Goal: Transaction & Acquisition: Obtain resource

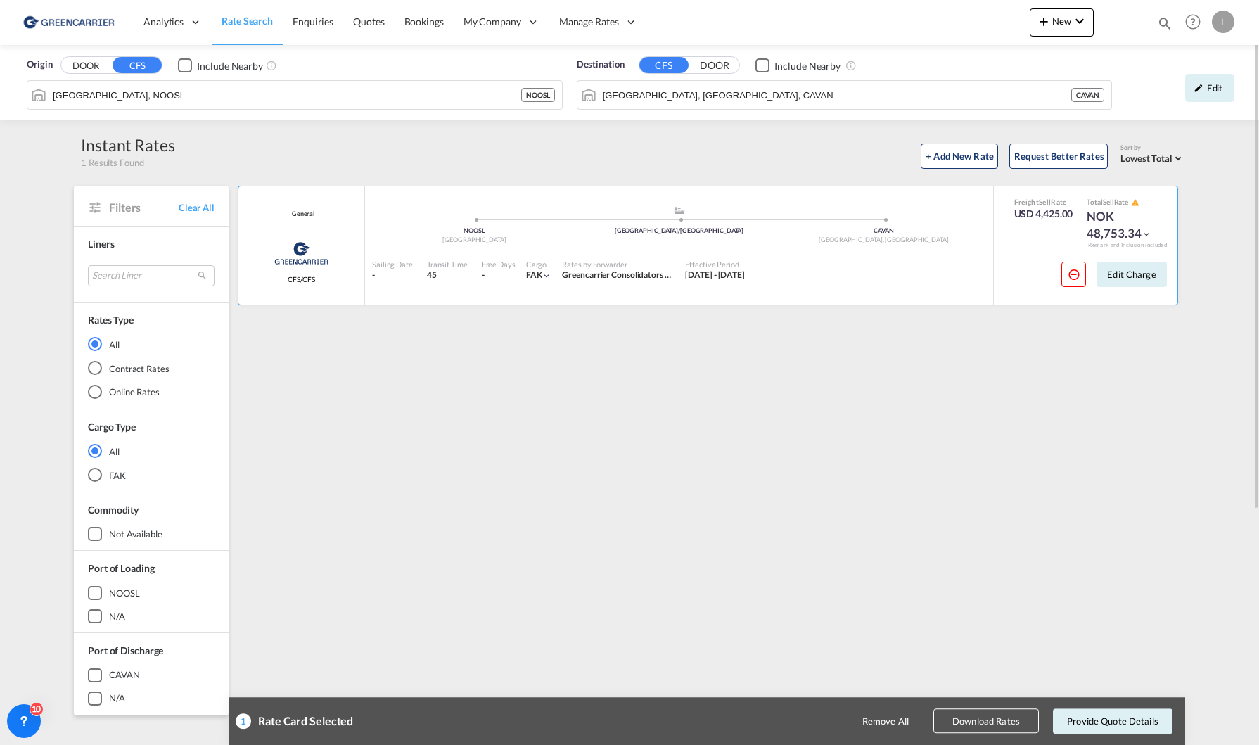
click at [784, 89] on input "[GEOGRAPHIC_DATA], [GEOGRAPHIC_DATA], CAVAN" at bounding box center [837, 94] width 468 height 21
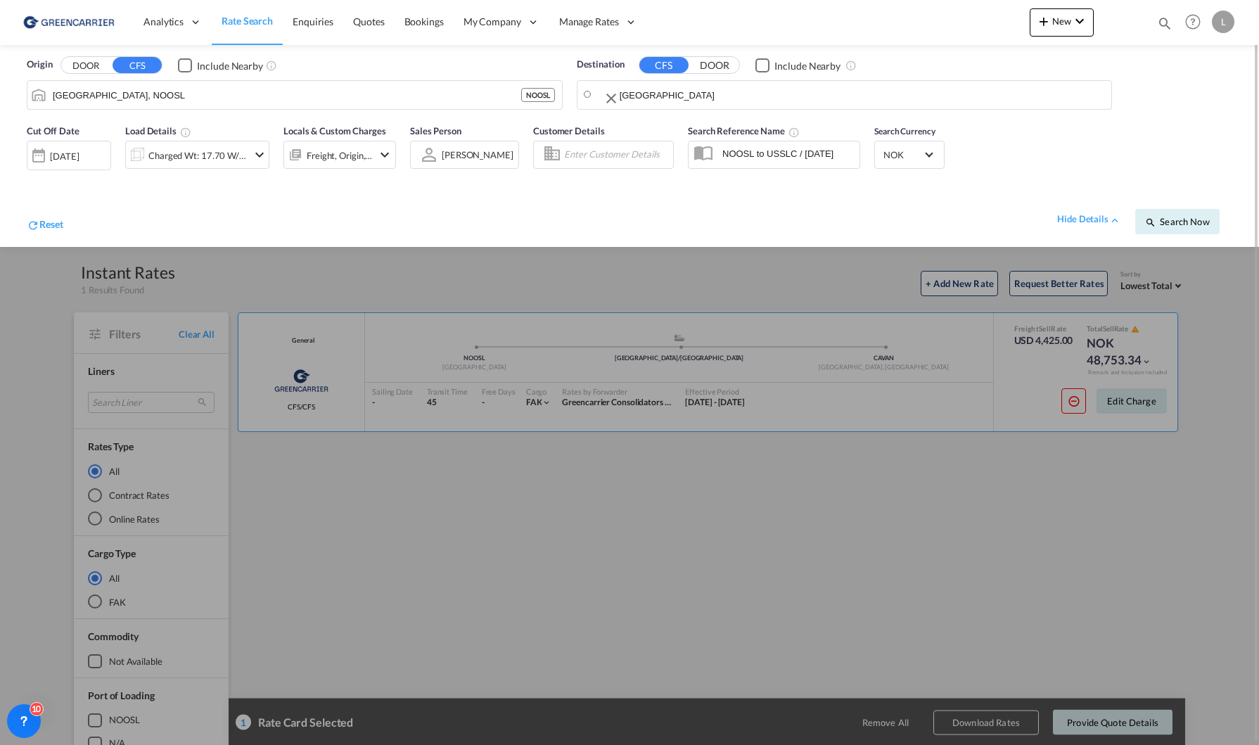
click at [675, 103] on body "Analytics Reports Dashboard Rate Search Enquiries Quotes Bookings" at bounding box center [629, 372] width 1259 height 745
click at [711, 133] on div "[GEOGRAPHIC_DATA] [GEOGRAPHIC_DATA] ZADUR" at bounding box center [710, 134] width 267 height 42
type input "[GEOGRAPHIC_DATA], ZADUR"
click at [219, 165] on div "Charged Wt: 17.70 W/M" at bounding box center [197, 156] width 99 height 20
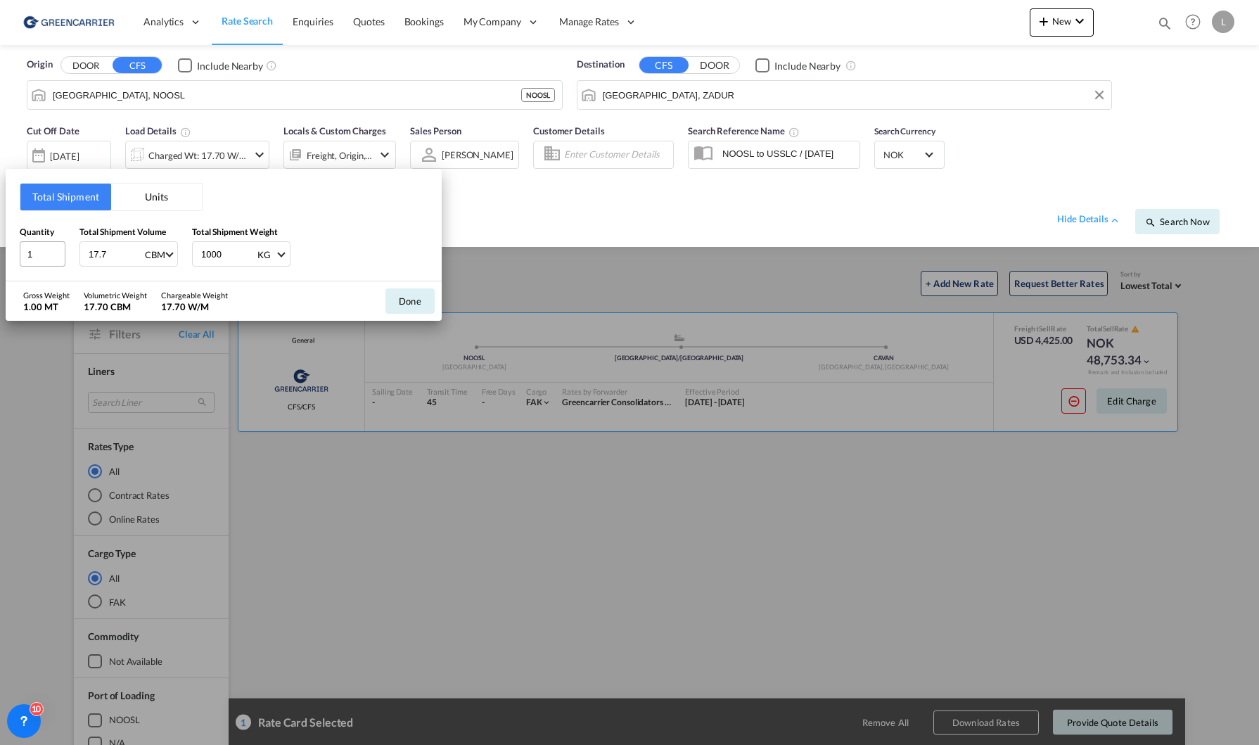
drag, startPoint x: 117, startPoint y: 257, endPoint x: 30, endPoint y: 257, distance: 87.2
click at [33, 257] on div "Quantity 1 Total Shipment Volume 17.7 CBM CBM CFT Total Shipment Weight 1000 KG…" at bounding box center [224, 246] width 408 height 42
type input "1"
click at [384, 288] on div "Done" at bounding box center [409, 300] width 63 height 39
click at [397, 295] on button "Done" at bounding box center [409, 300] width 49 height 25
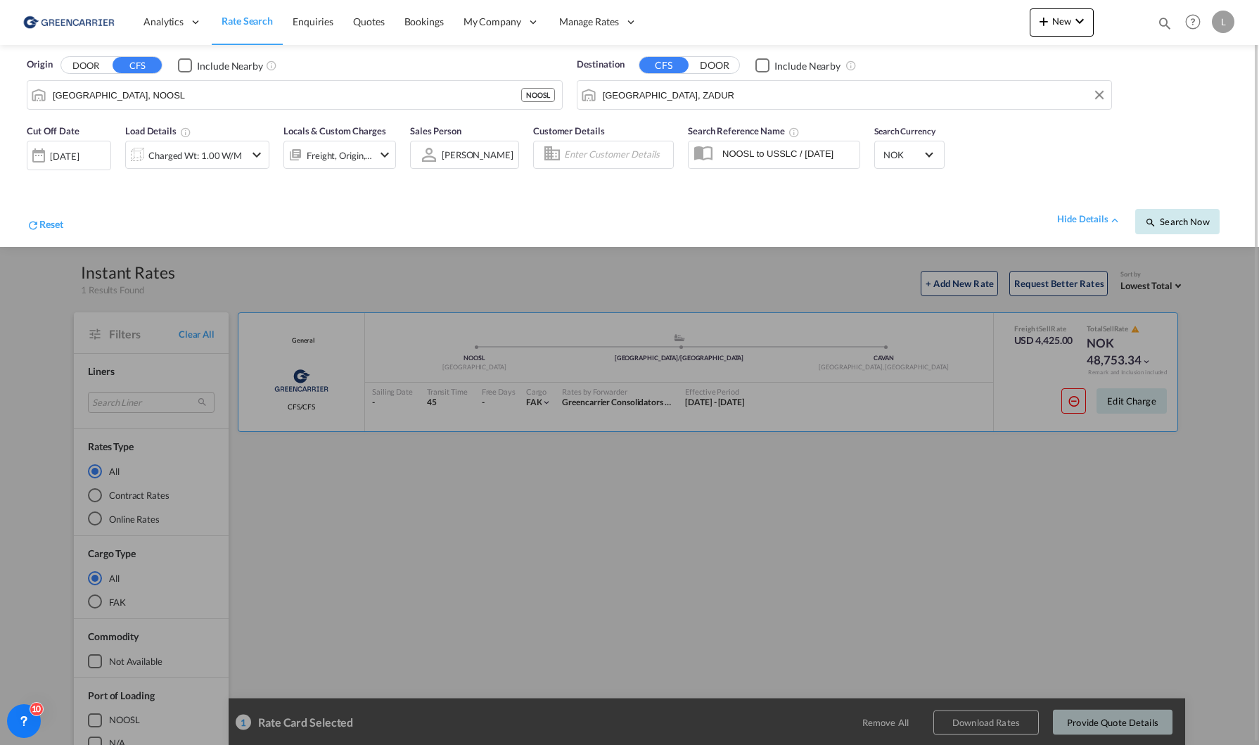
click at [1182, 218] on span "Search Now" at bounding box center [1177, 221] width 64 height 11
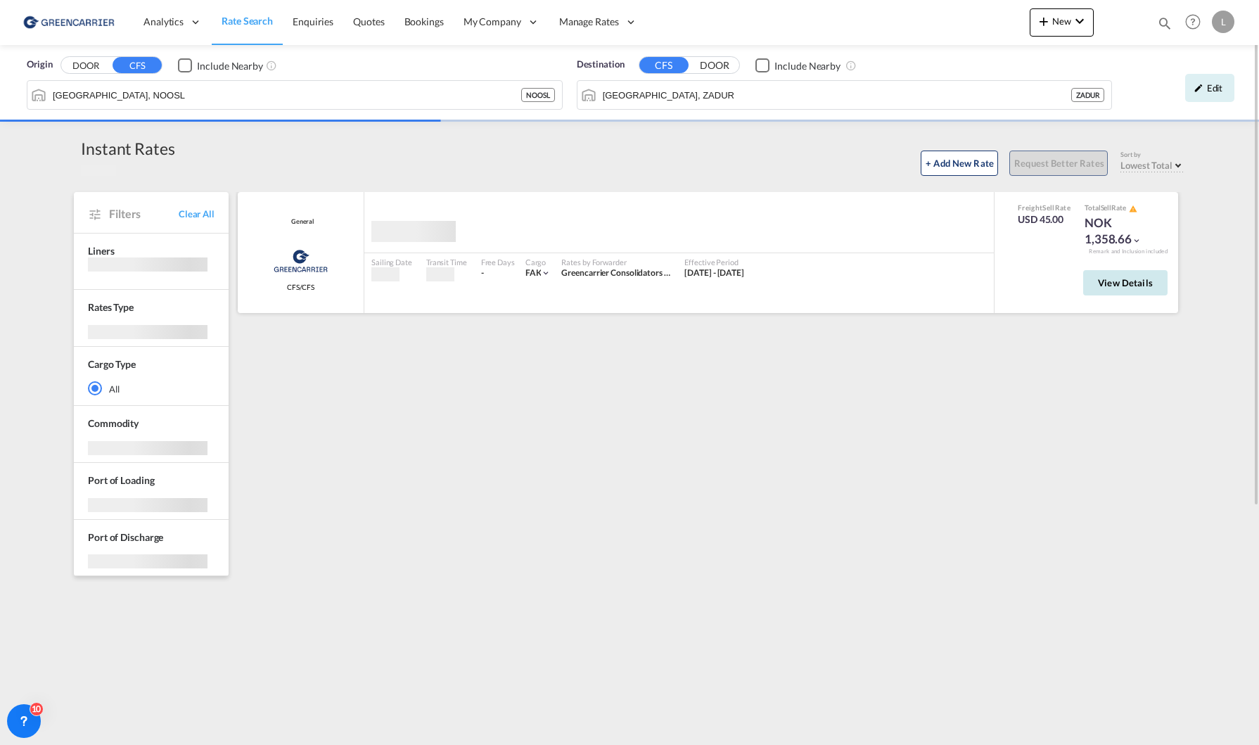
click at [1134, 272] on button "View Details" at bounding box center [1125, 282] width 84 height 25
click at [1129, 283] on span "View Details" at bounding box center [1125, 282] width 55 height 11
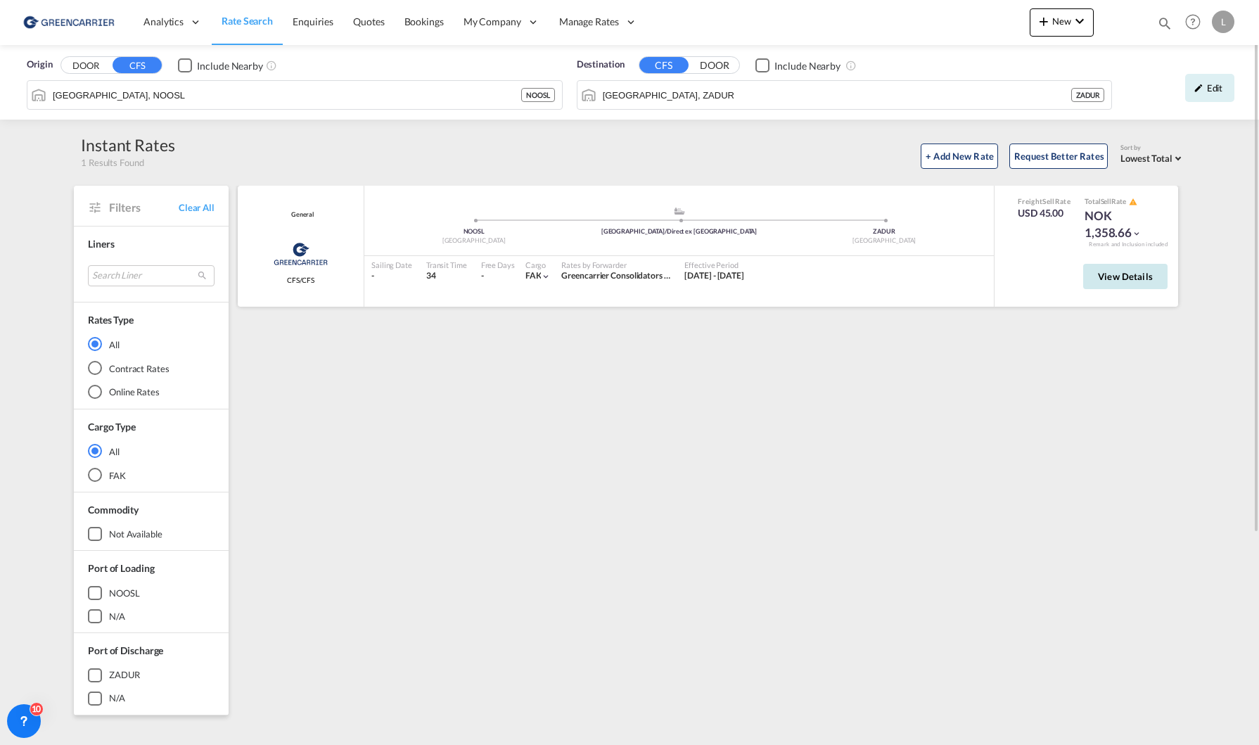
click at [1117, 266] on button "View Details" at bounding box center [1125, 276] width 84 height 25
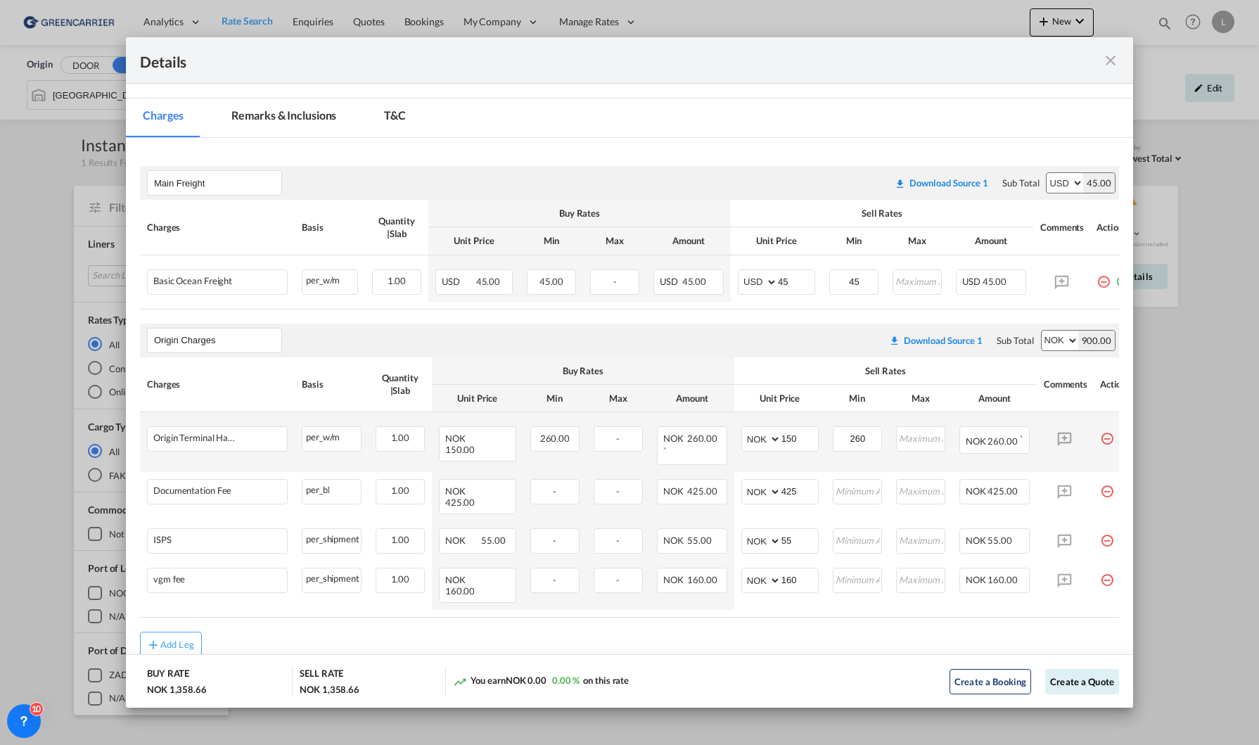
scroll to position [195, 0]
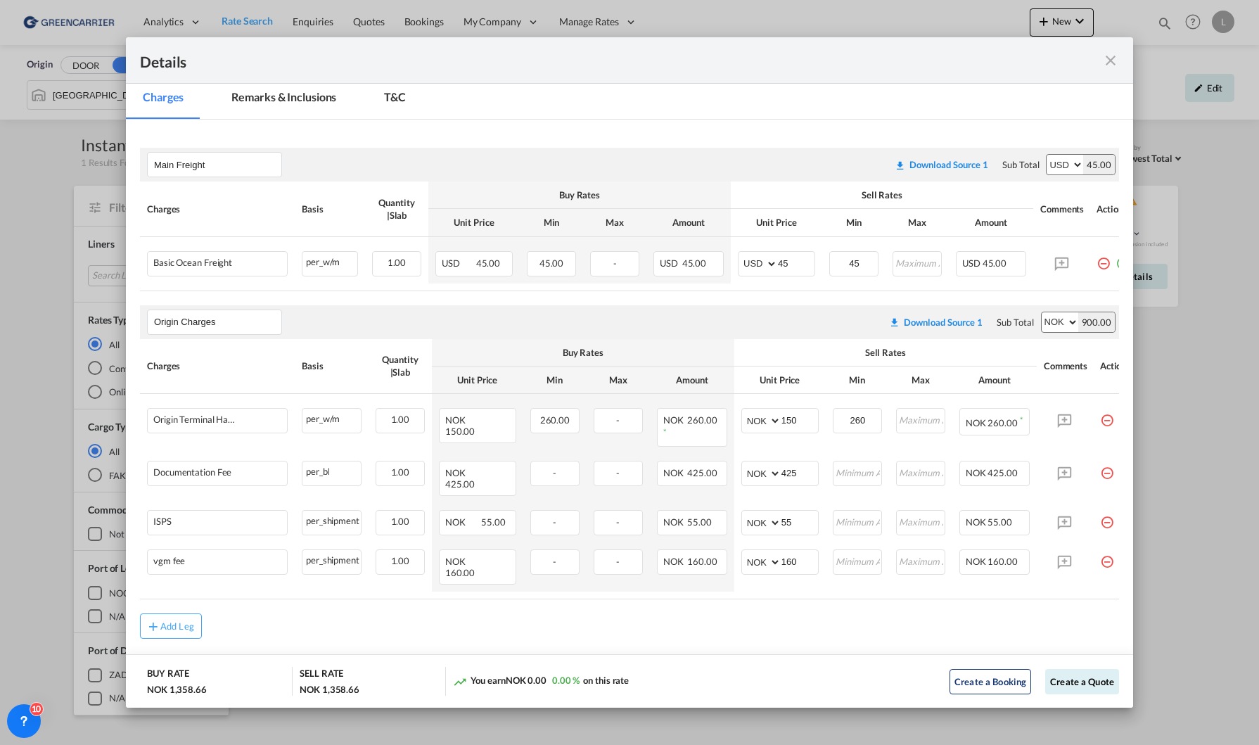
click at [1111, 52] on md-icon "icon-close fg-AAA8AD m-0 cursor" at bounding box center [1110, 60] width 17 height 17
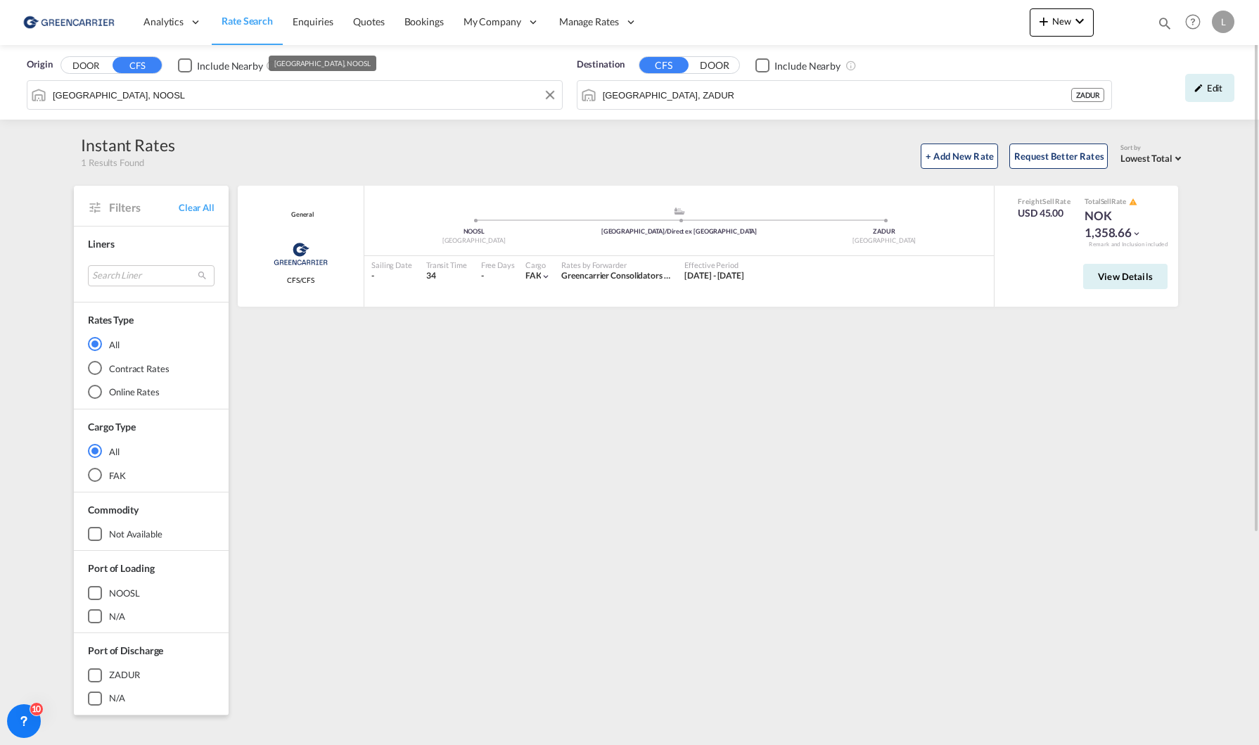
click at [186, 97] on input "[GEOGRAPHIC_DATA], NOOSL" at bounding box center [304, 94] width 502 height 21
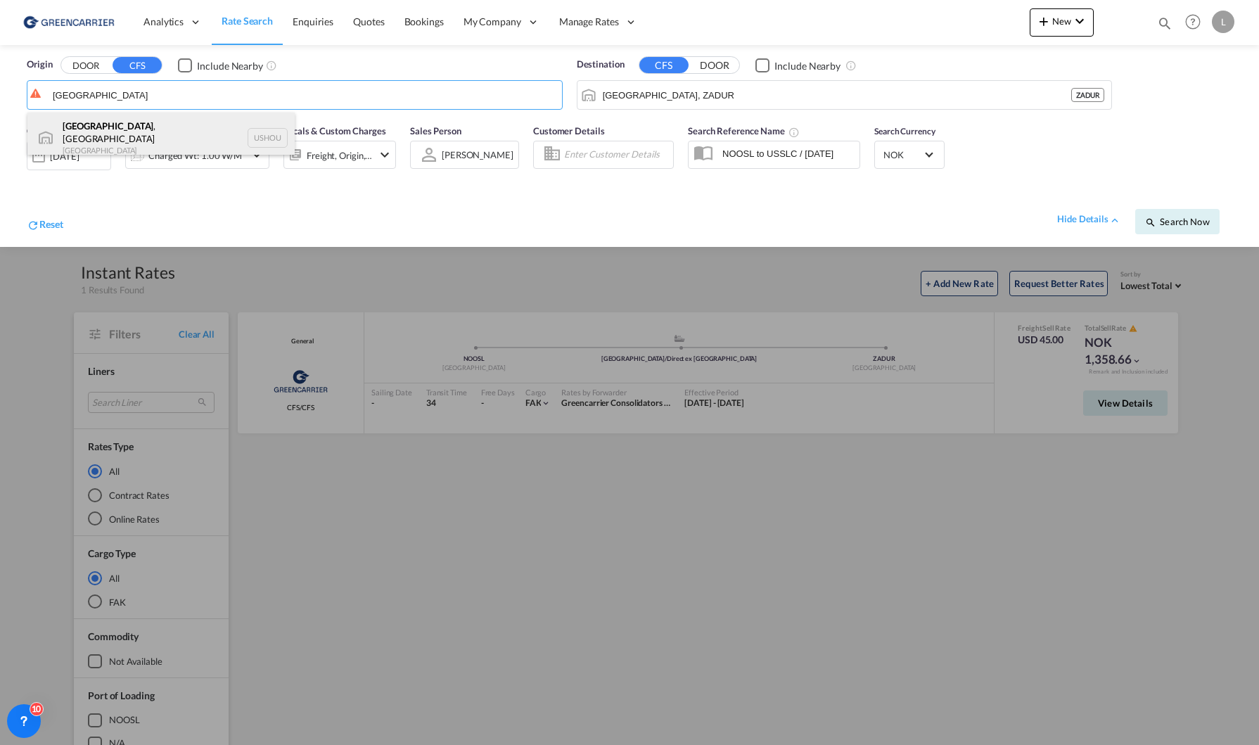
click at [98, 131] on div "[GEOGRAPHIC_DATA] , [GEOGRAPHIC_DATA] [GEOGRAPHIC_DATA] USHOU" at bounding box center [160, 138] width 267 height 51
type input "[GEOGRAPHIC_DATA], [GEOGRAPHIC_DATA], USHOU"
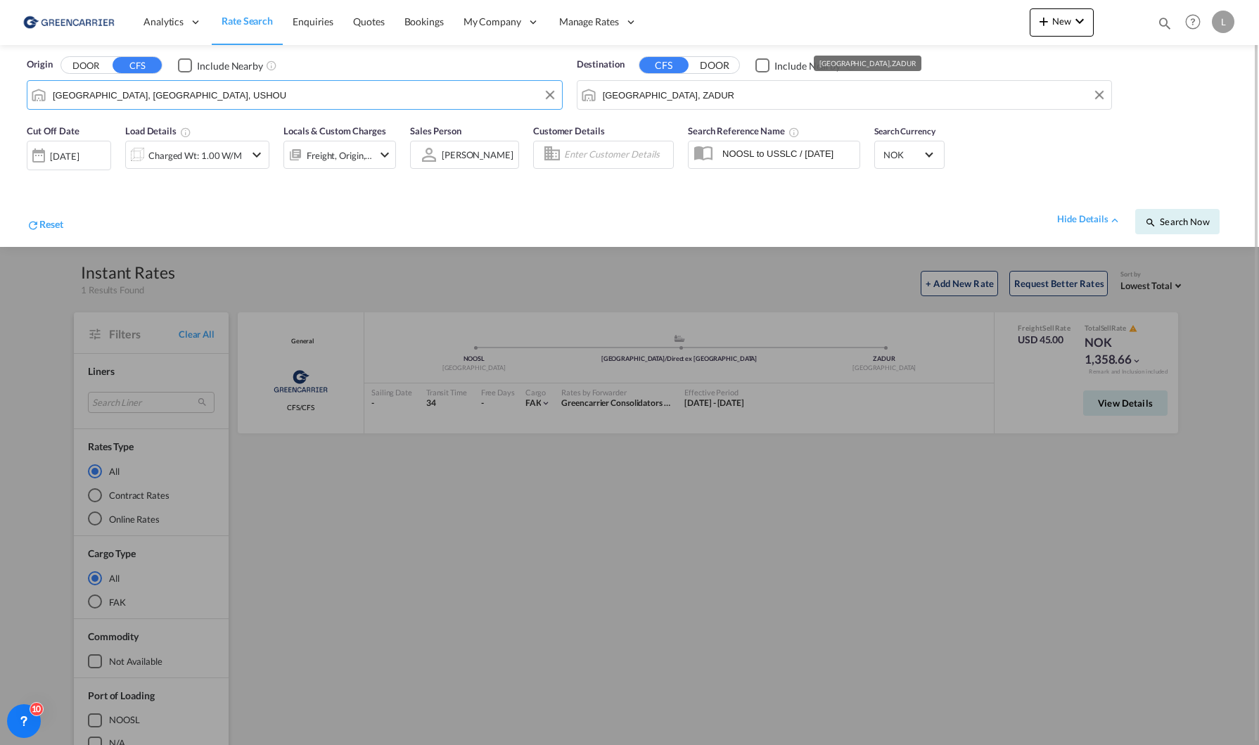
click at [704, 110] on md-autocomplete-wrap "[GEOGRAPHIC_DATA], ZADUR" at bounding box center [853, 98] width 503 height 28
click at [702, 102] on input "[GEOGRAPHIC_DATA], ZADUR" at bounding box center [854, 94] width 502 height 21
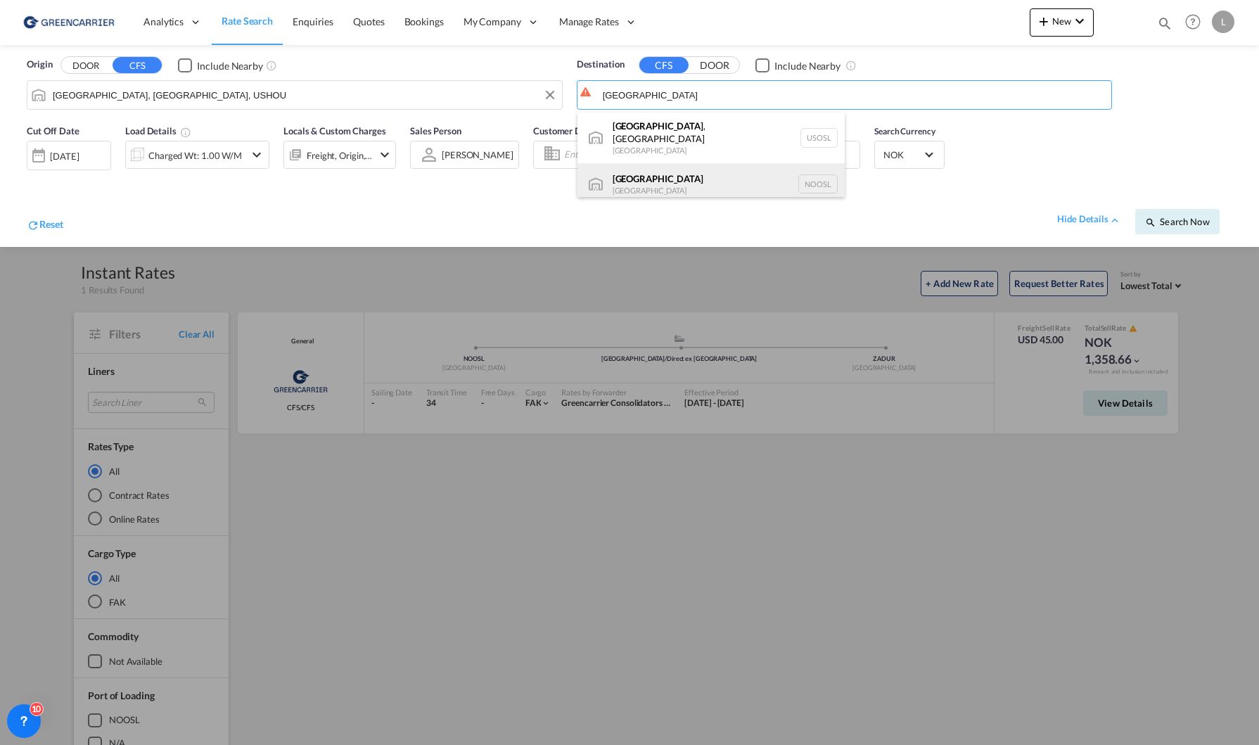
drag, startPoint x: 705, startPoint y: 160, endPoint x: 661, endPoint y: 163, distance: 44.4
click at [705, 163] on div "[GEOGRAPHIC_DATA] [GEOGRAPHIC_DATA] NOOSL" at bounding box center [710, 184] width 267 height 42
type input "[GEOGRAPHIC_DATA], NOOSL"
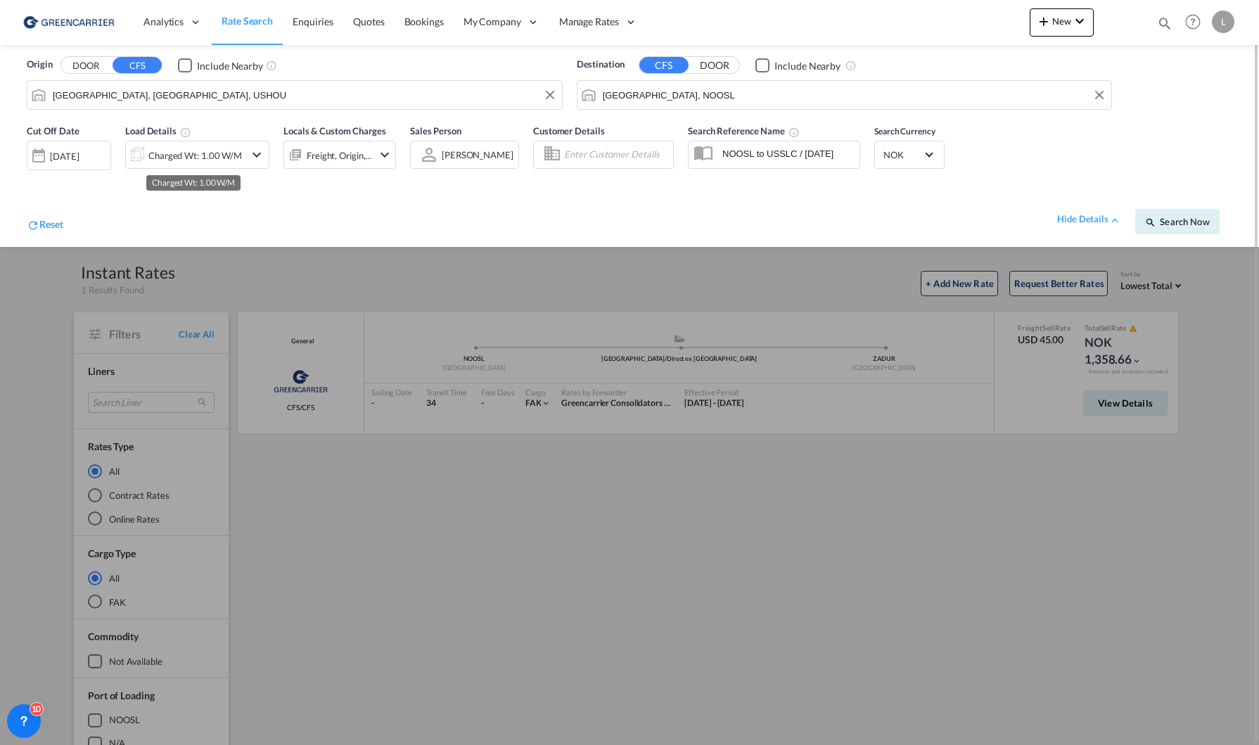
click at [166, 160] on div "Charged Wt: 1.00 W/M" at bounding box center [195, 156] width 94 height 20
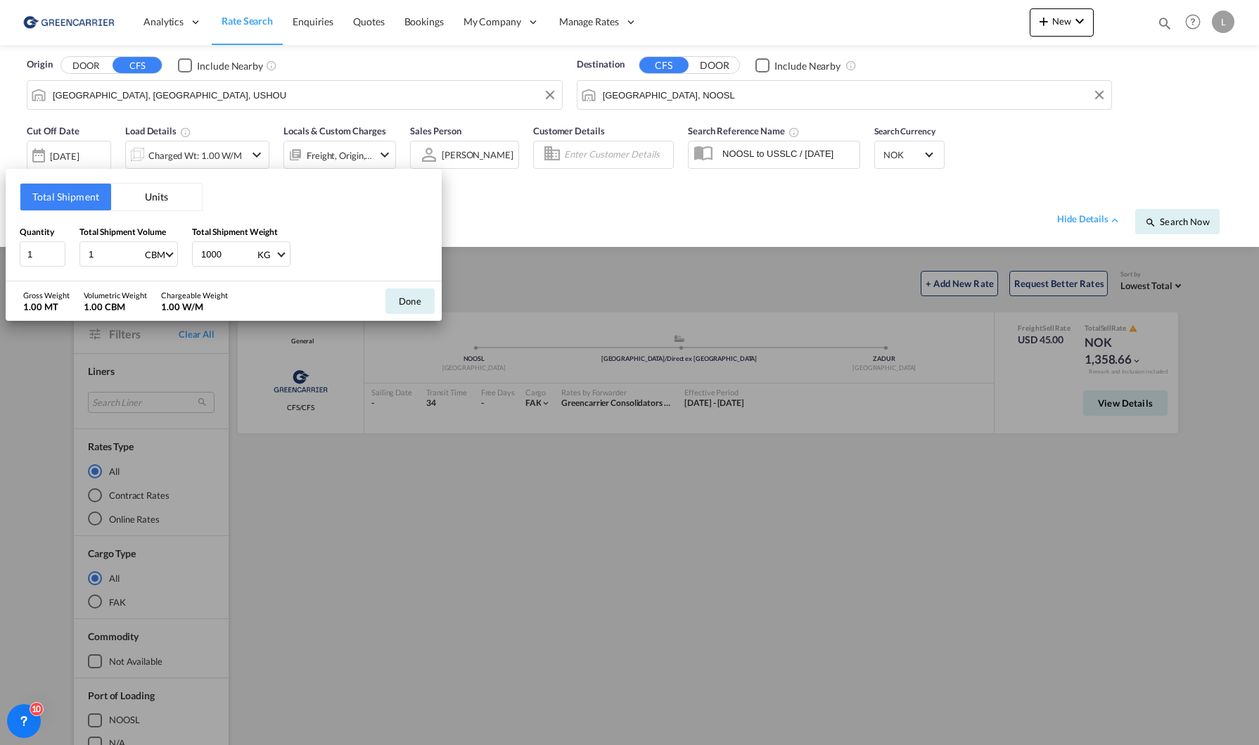
click at [155, 206] on button "Units" at bounding box center [156, 197] width 91 height 27
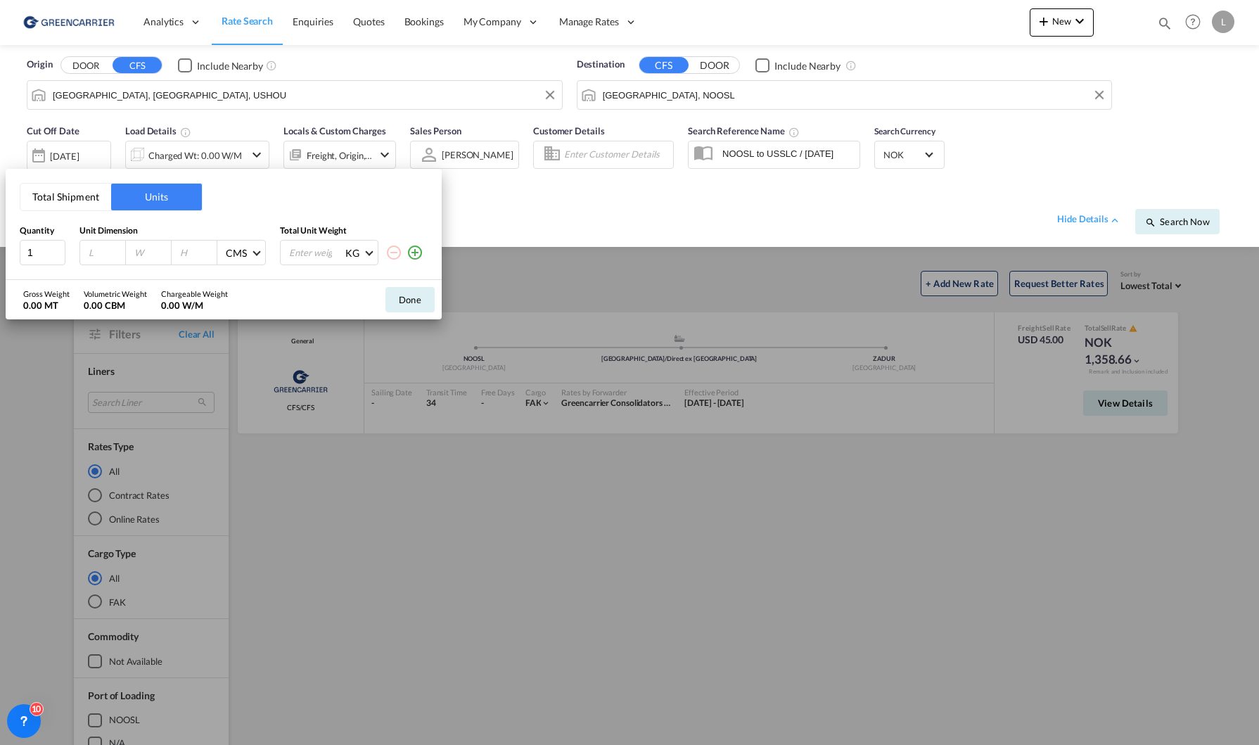
click at [95, 257] on input "number" at bounding box center [106, 252] width 38 height 13
type input "122"
type input "102"
type input "191"
type input "204"
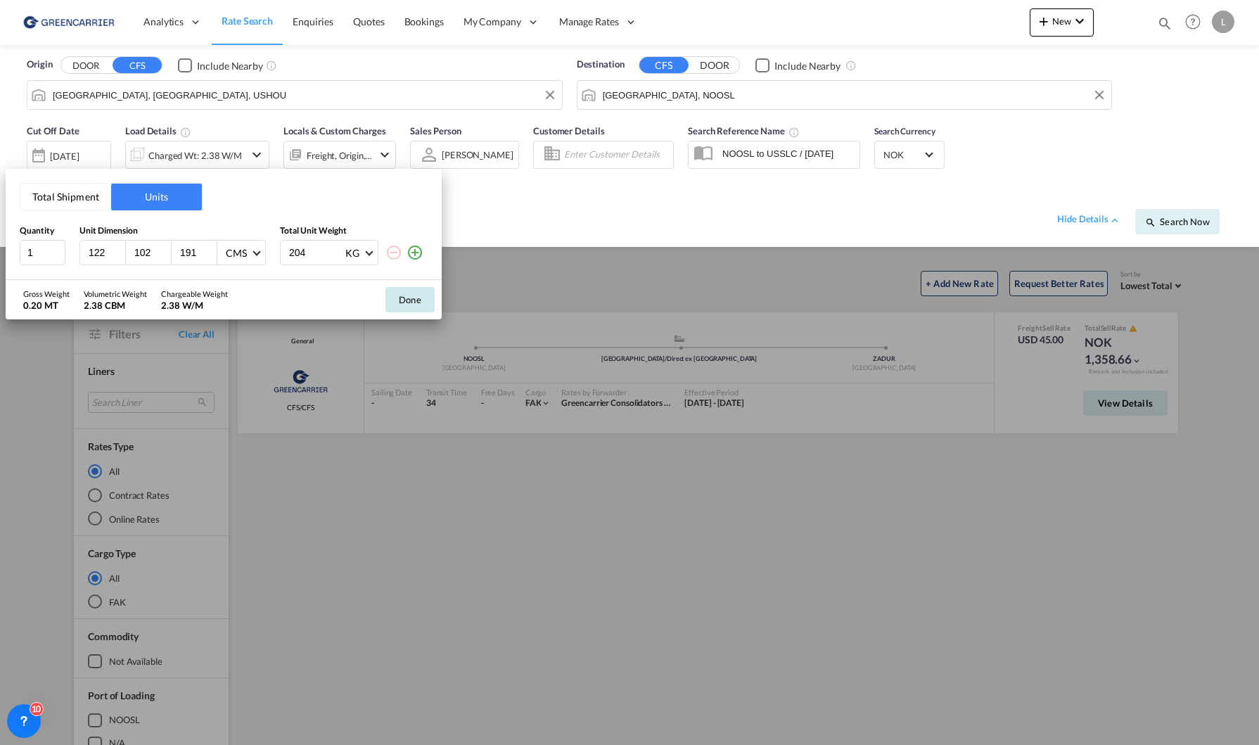
click at [411, 298] on button "Done" at bounding box center [409, 299] width 49 height 25
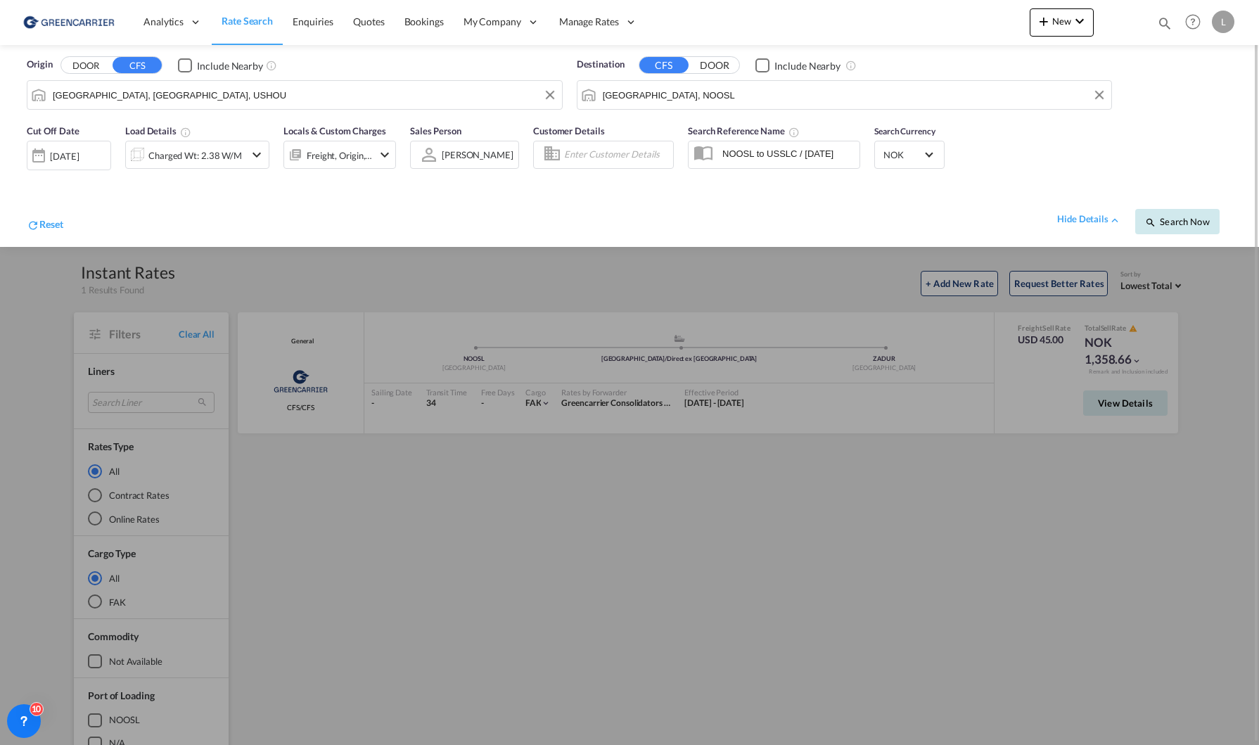
click at [1171, 225] on span "Search Now" at bounding box center [1177, 221] width 64 height 11
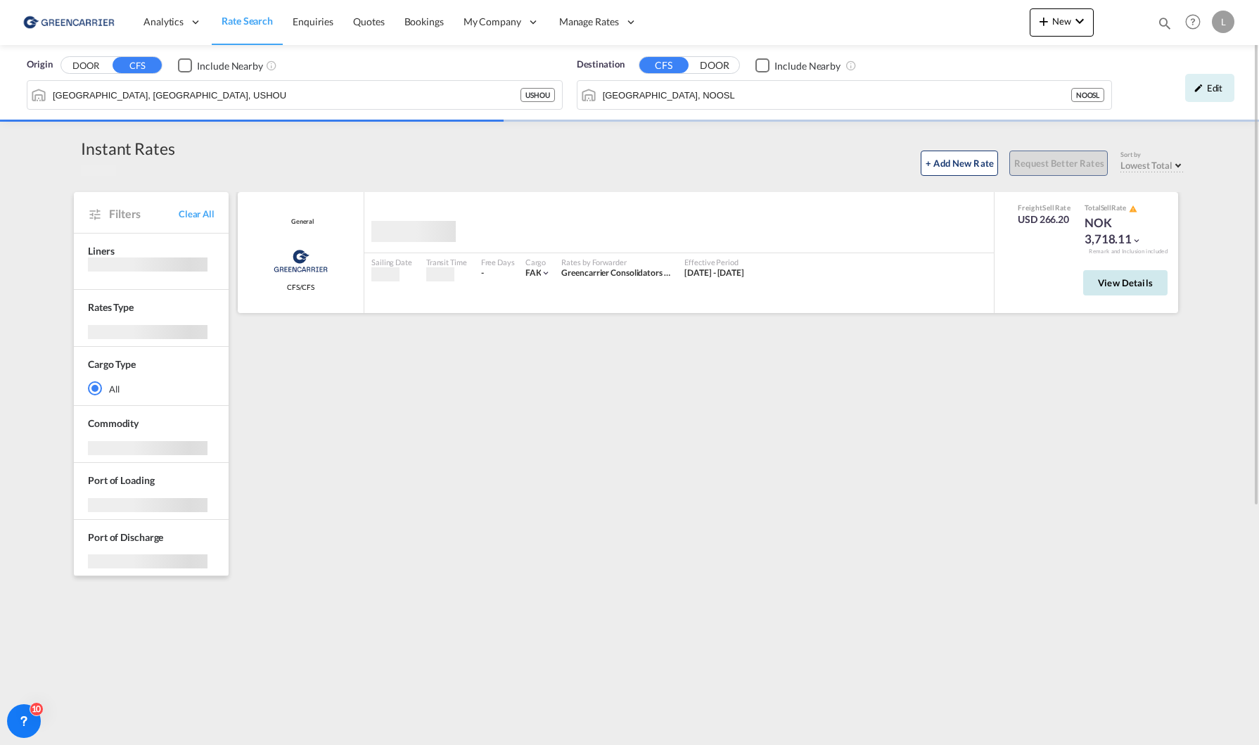
click at [1124, 281] on span "View Details" at bounding box center [1125, 282] width 55 height 11
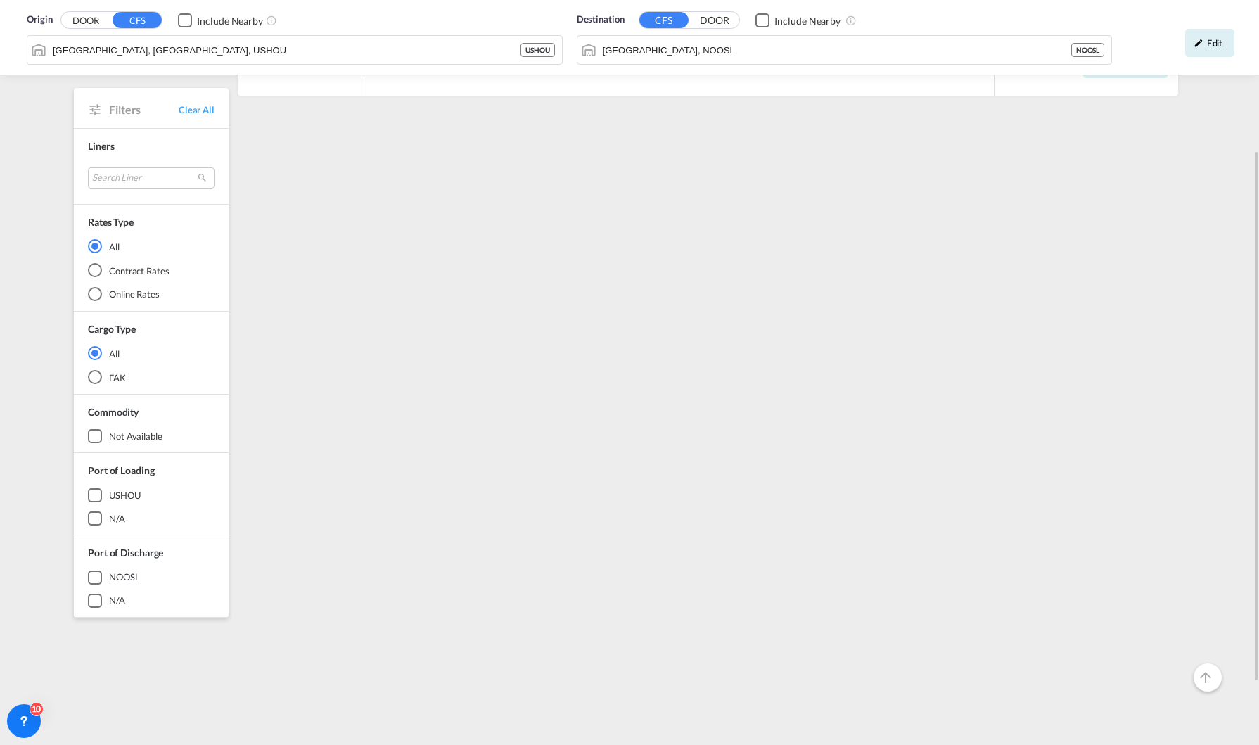
scroll to position [70, 0]
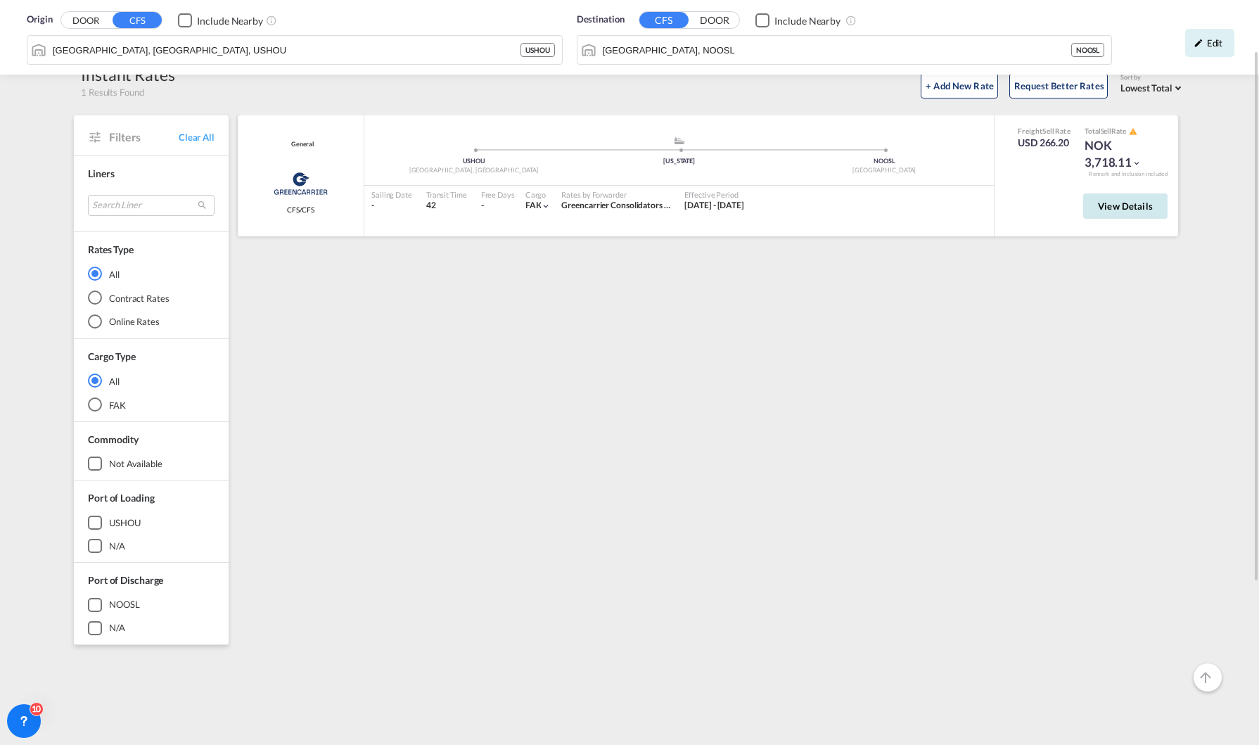
click at [1124, 207] on span "View Details" at bounding box center [1125, 205] width 55 height 11
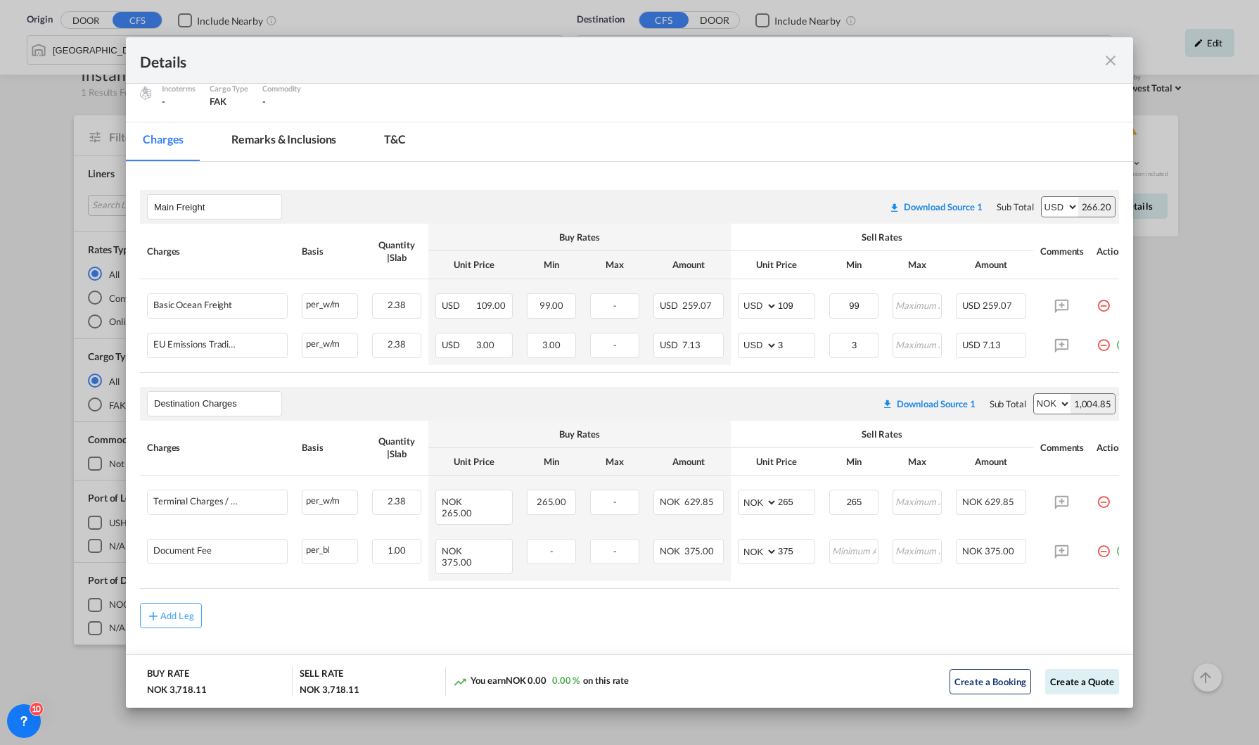
scroll to position [82, 0]
click at [184, 611] on div "Add Leg" at bounding box center [177, 615] width 34 height 8
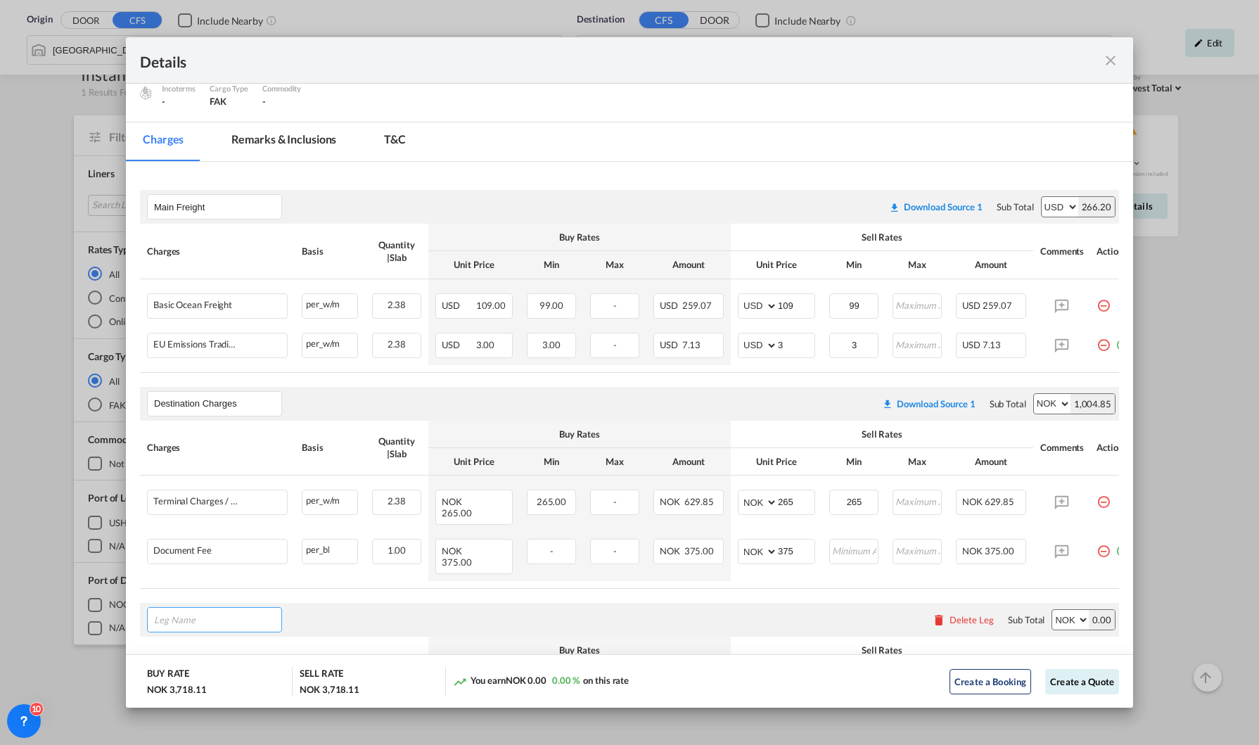
scroll to position [293, 0]
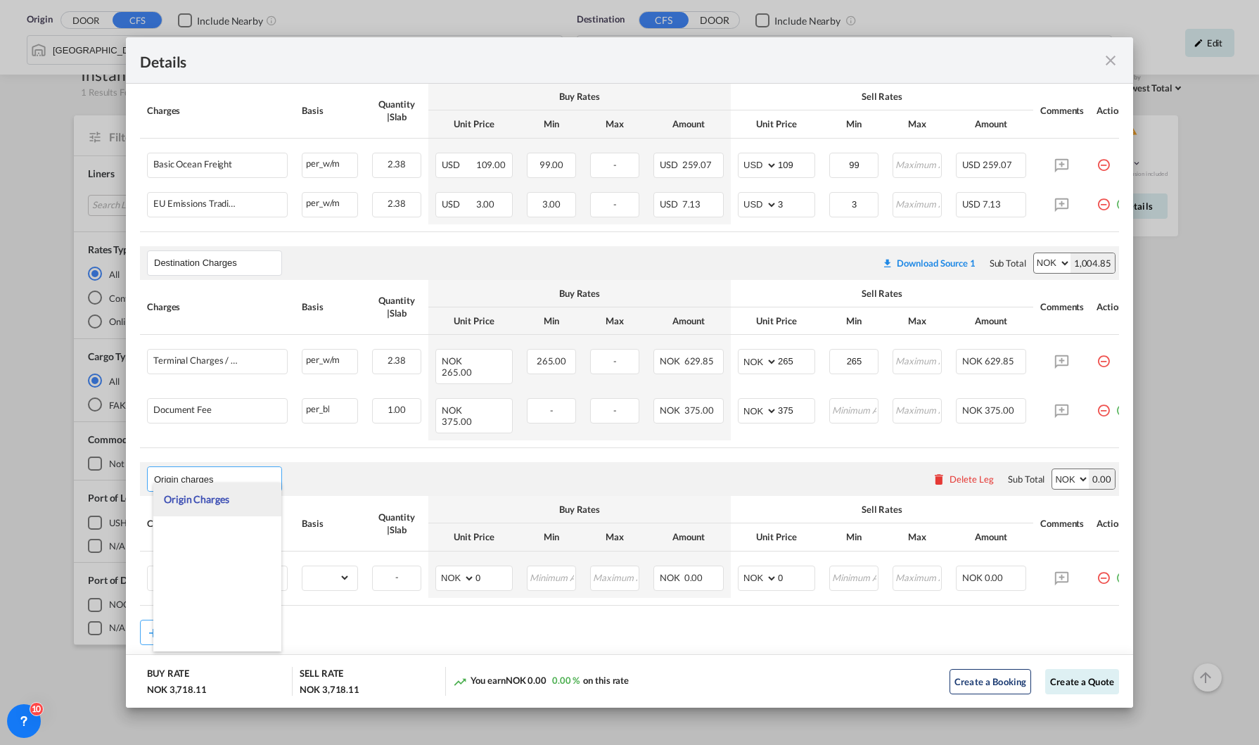
click at [207, 498] on span "Origin Charges" at bounding box center [196, 499] width 65 height 12
type input "Origin Charges"
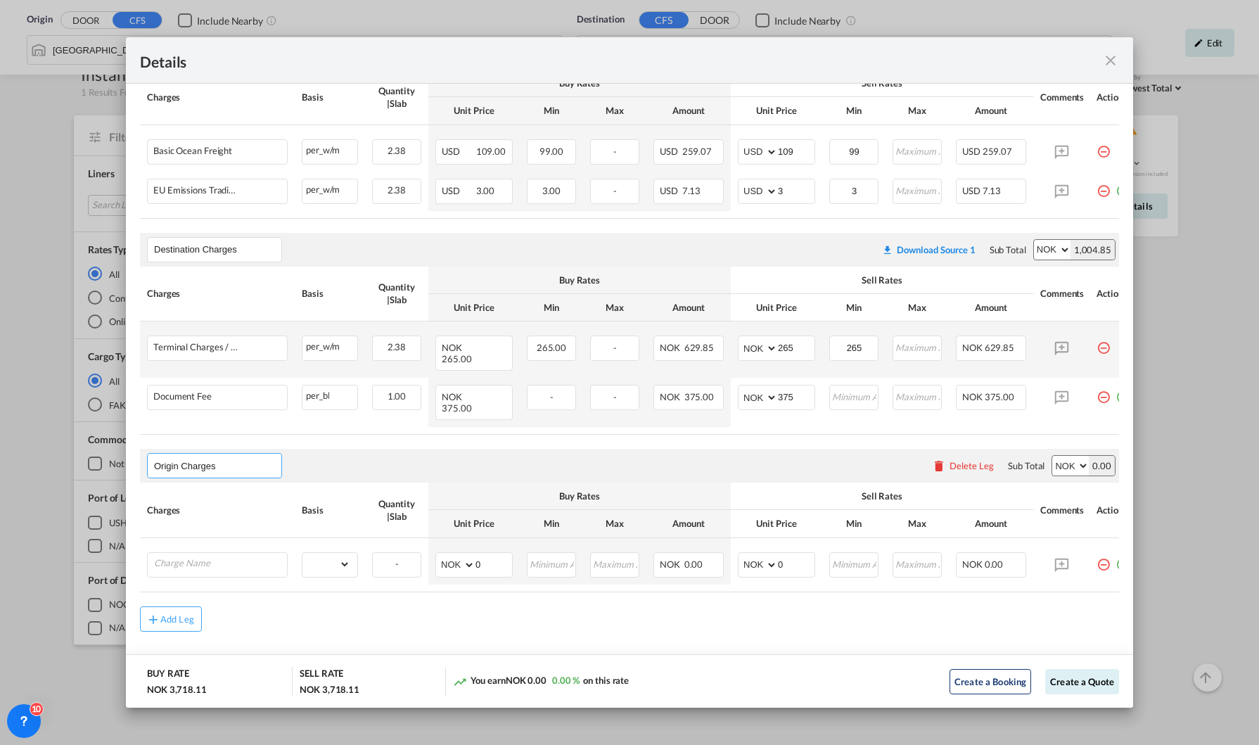
scroll to position [314, 0]
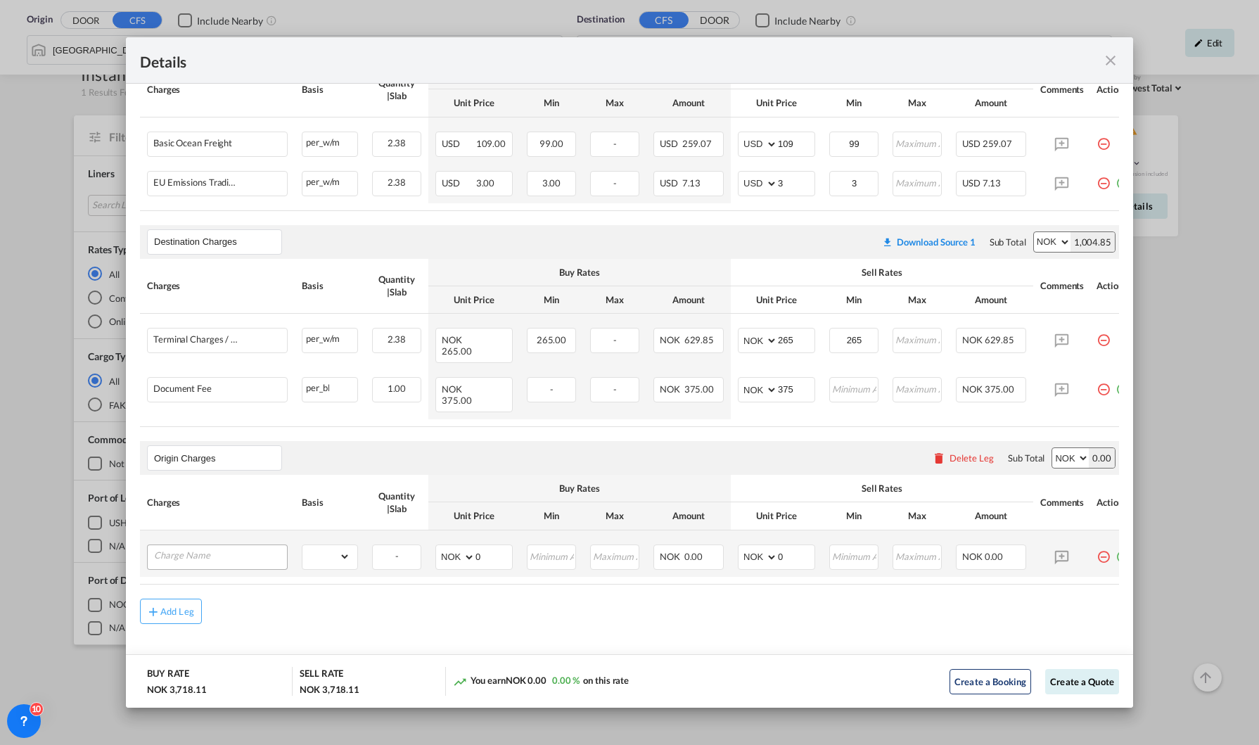
click at [179, 556] on div "Port of ..." at bounding box center [217, 556] width 141 height 25
click at [184, 548] on input "Charge Name" at bounding box center [220, 555] width 133 height 21
click at [233, 572] on span "Exw orks Charges" at bounding box center [201, 571] width 75 height 12
type input "Exworks Charges"
click at [340, 545] on select "gross_weight volumetric_weight per_shipment per_bl per_km per_hawb per_kg flat …" at bounding box center [326, 556] width 48 height 23
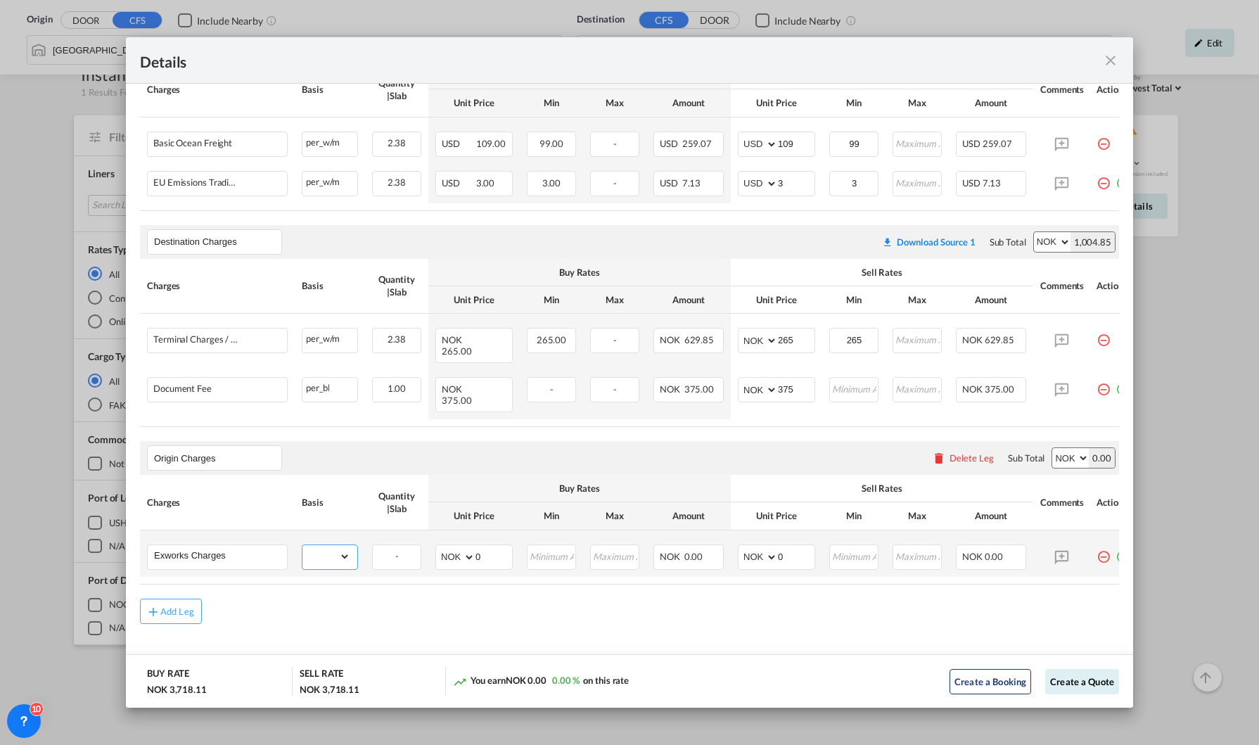
select select "per_shipment"
click at [302, 545] on select "gross_weight volumetric_weight per_shipment per_bl per_km per_hawb per_kg flat …" at bounding box center [326, 556] width 48 height 23
click at [770, 547] on select "AED AFN ALL AMD ANG AOA ARS AUD AWG AZN BAM BBD BDT BGN BHD BIF BMD BND [PERSON…" at bounding box center [758, 557] width 37 height 20
select select "string:USD"
click at [740, 547] on select "AED AFN ALL AMD ANG AOA ARS AUD AWG AZN BAM BBD BDT BGN BHD BIF BMD BND [PERSON…" at bounding box center [758, 557] width 37 height 20
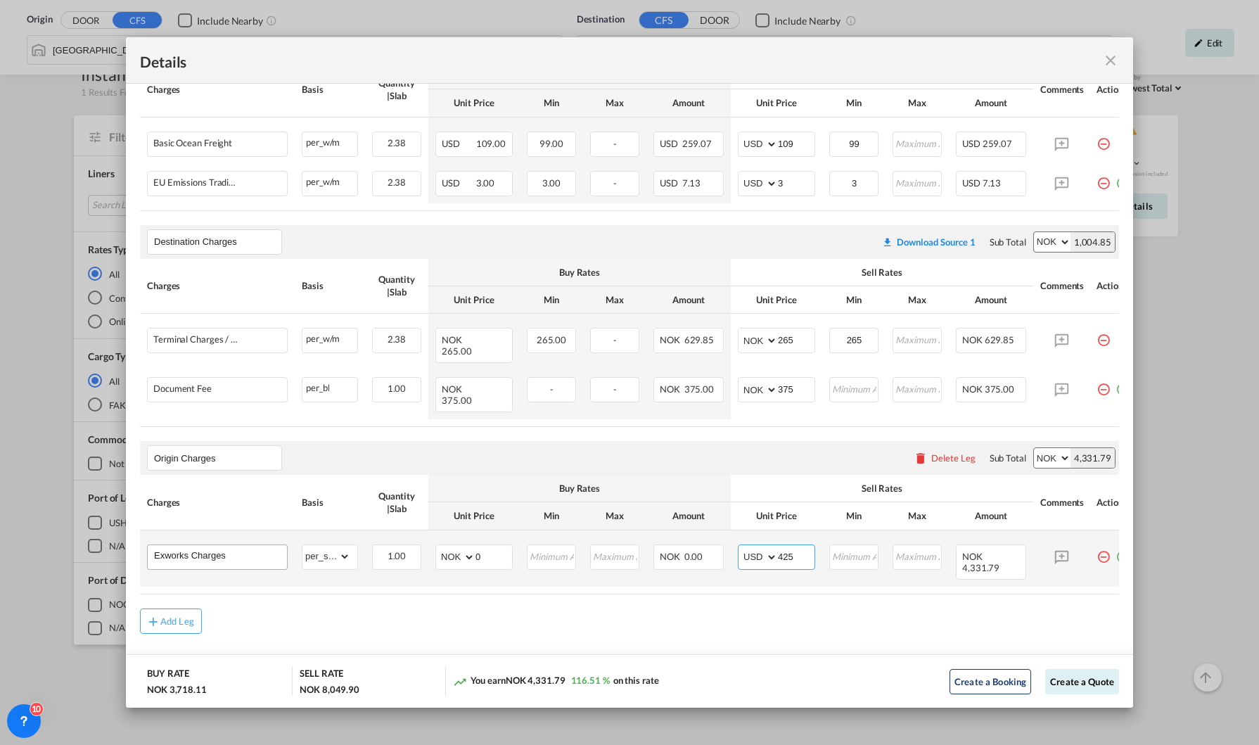
type input "425"
click at [255, 545] on input "Exworks Charges" at bounding box center [220, 555] width 133 height 21
type input "Exworks Charges ("
select select "string:USD"
type input "425"
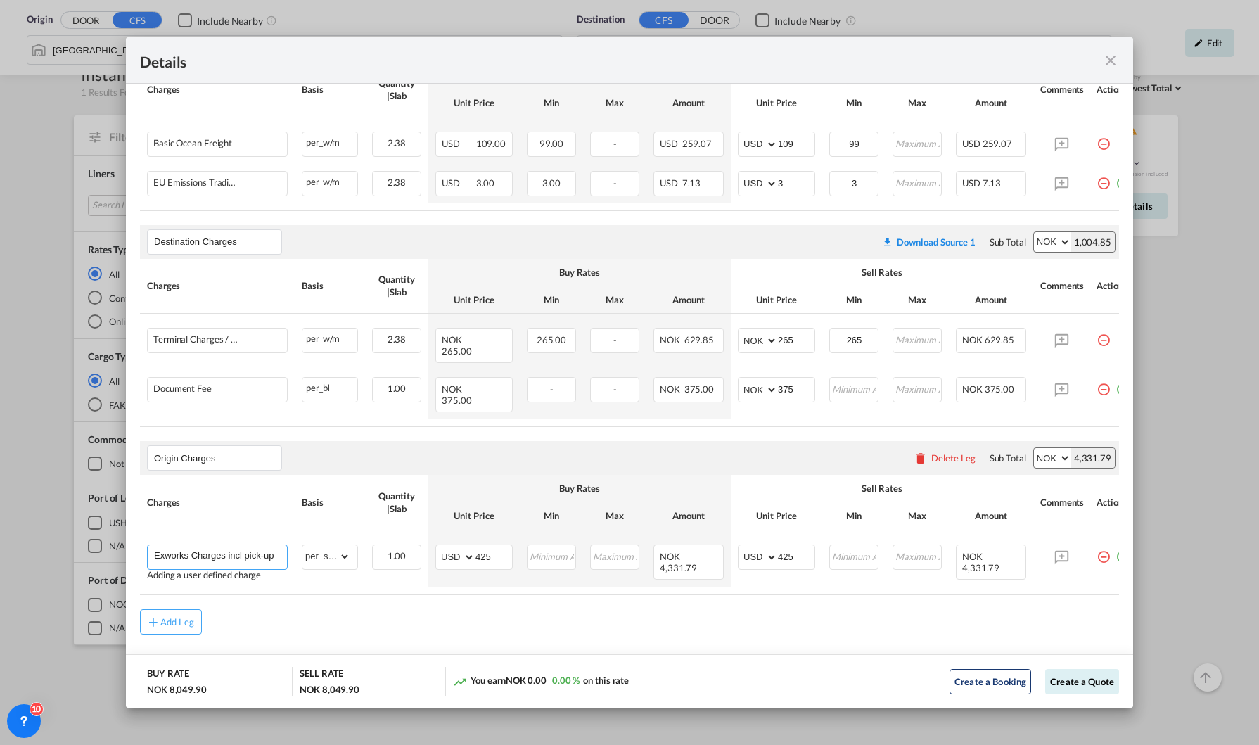
type input "Exworks Charges incl pick-up"
click at [433, 619] on div "Add Leg" at bounding box center [629, 621] width 979 height 25
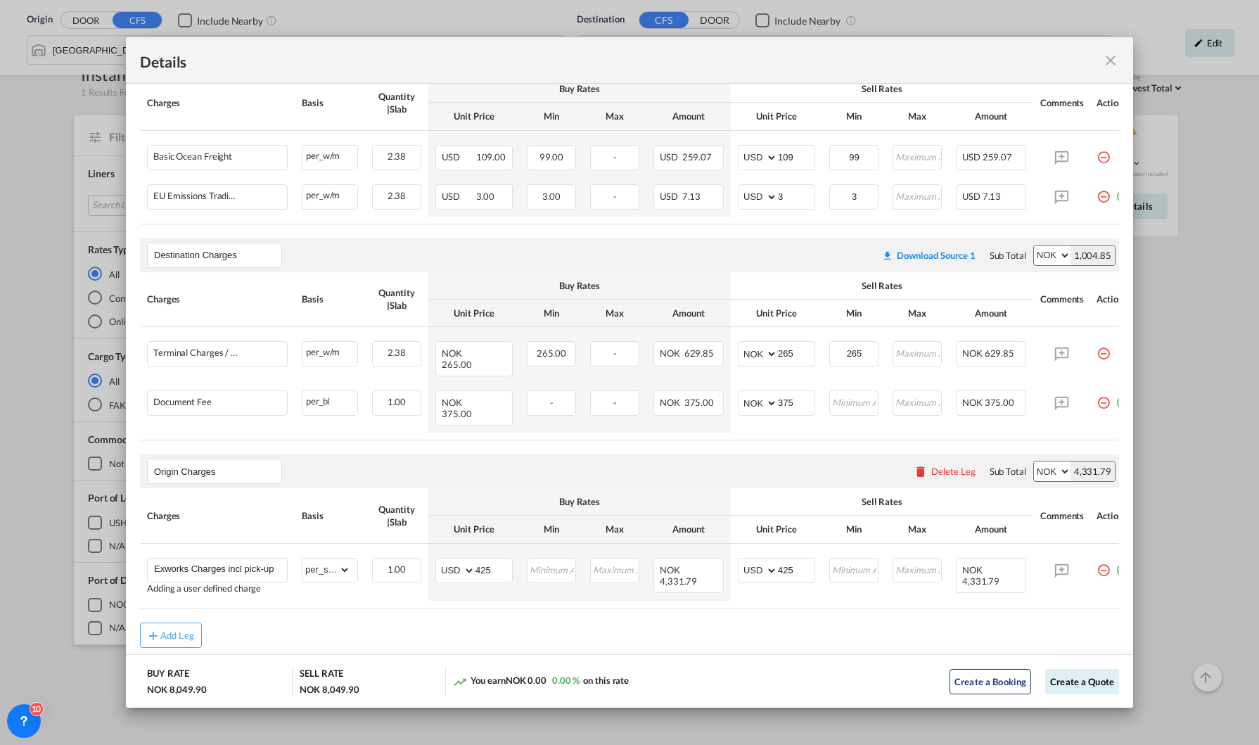
scroll to position [325, 0]
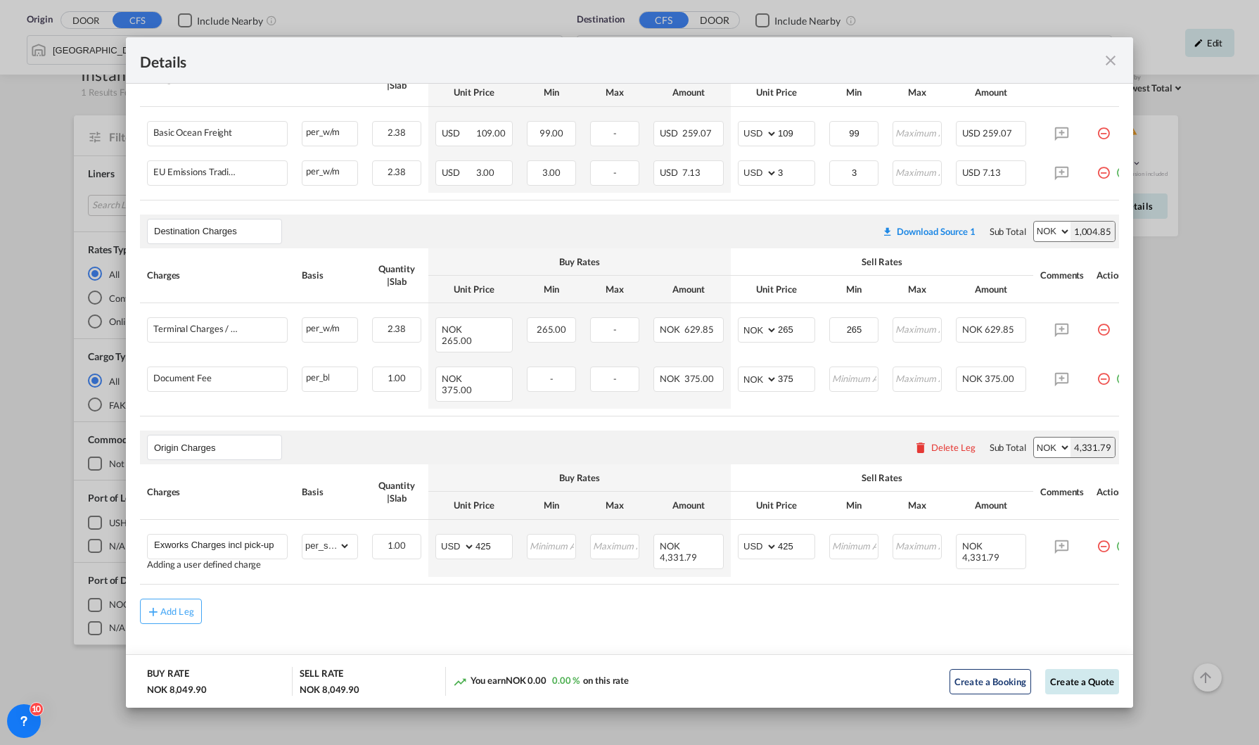
click at [1058, 678] on button "Create a Quote" at bounding box center [1082, 681] width 74 height 25
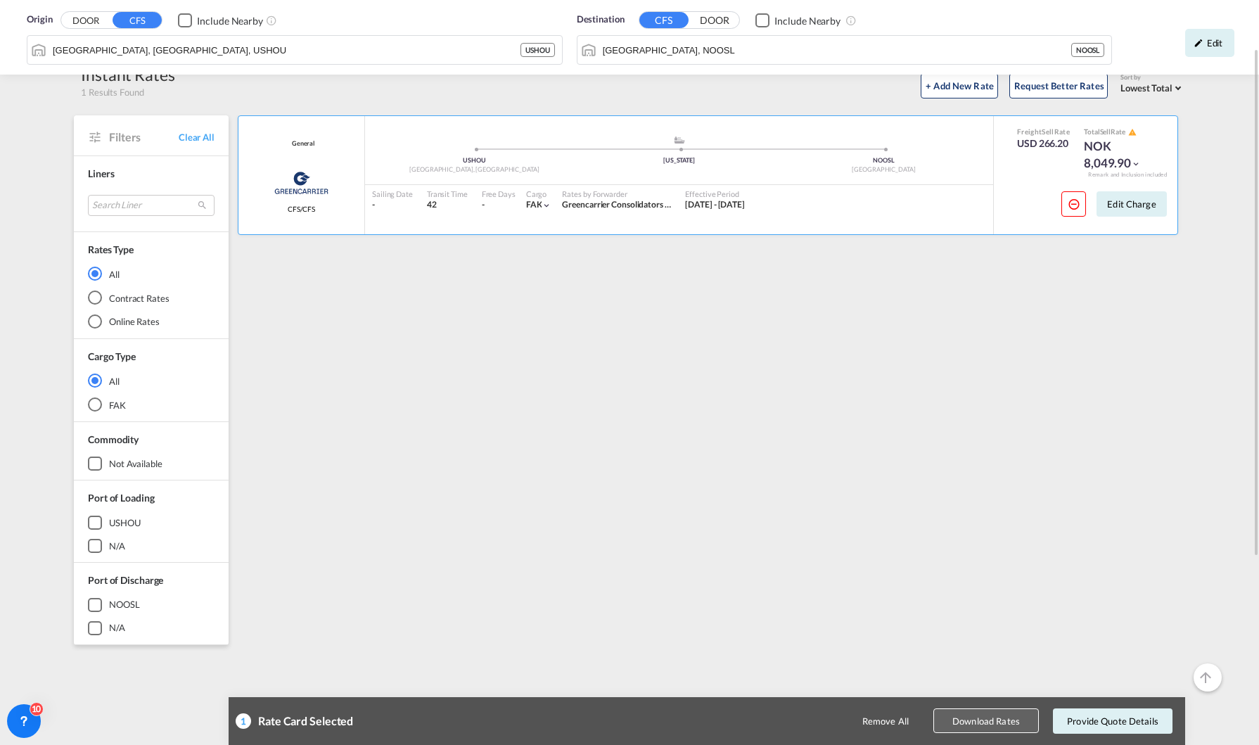
click at [970, 724] on button "Download Rates" at bounding box center [985, 721] width 105 height 25
